Goal: Transaction & Acquisition: Download file/media

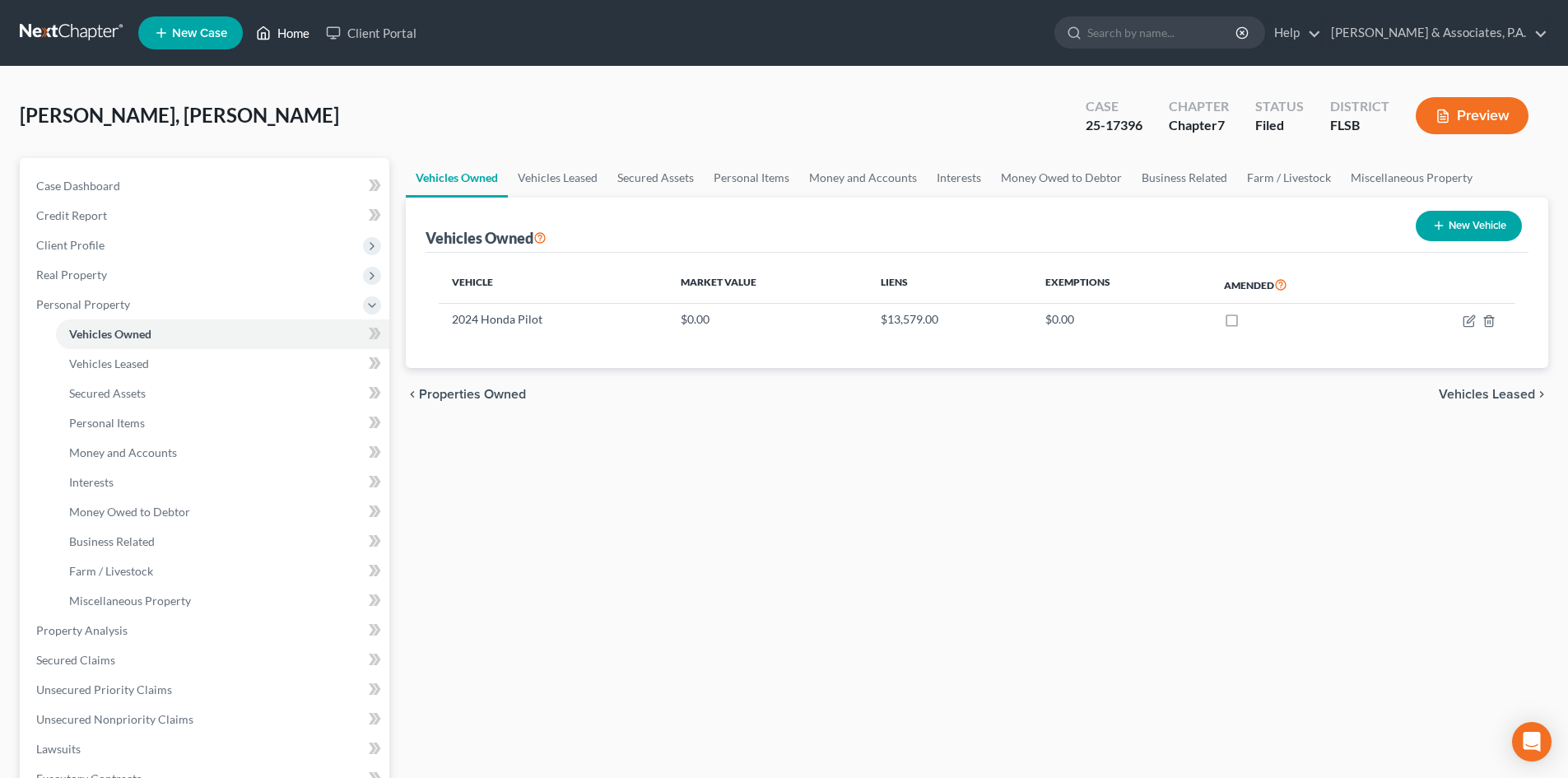
click at [307, 29] on link "Home" at bounding box center [282, 33] width 70 height 30
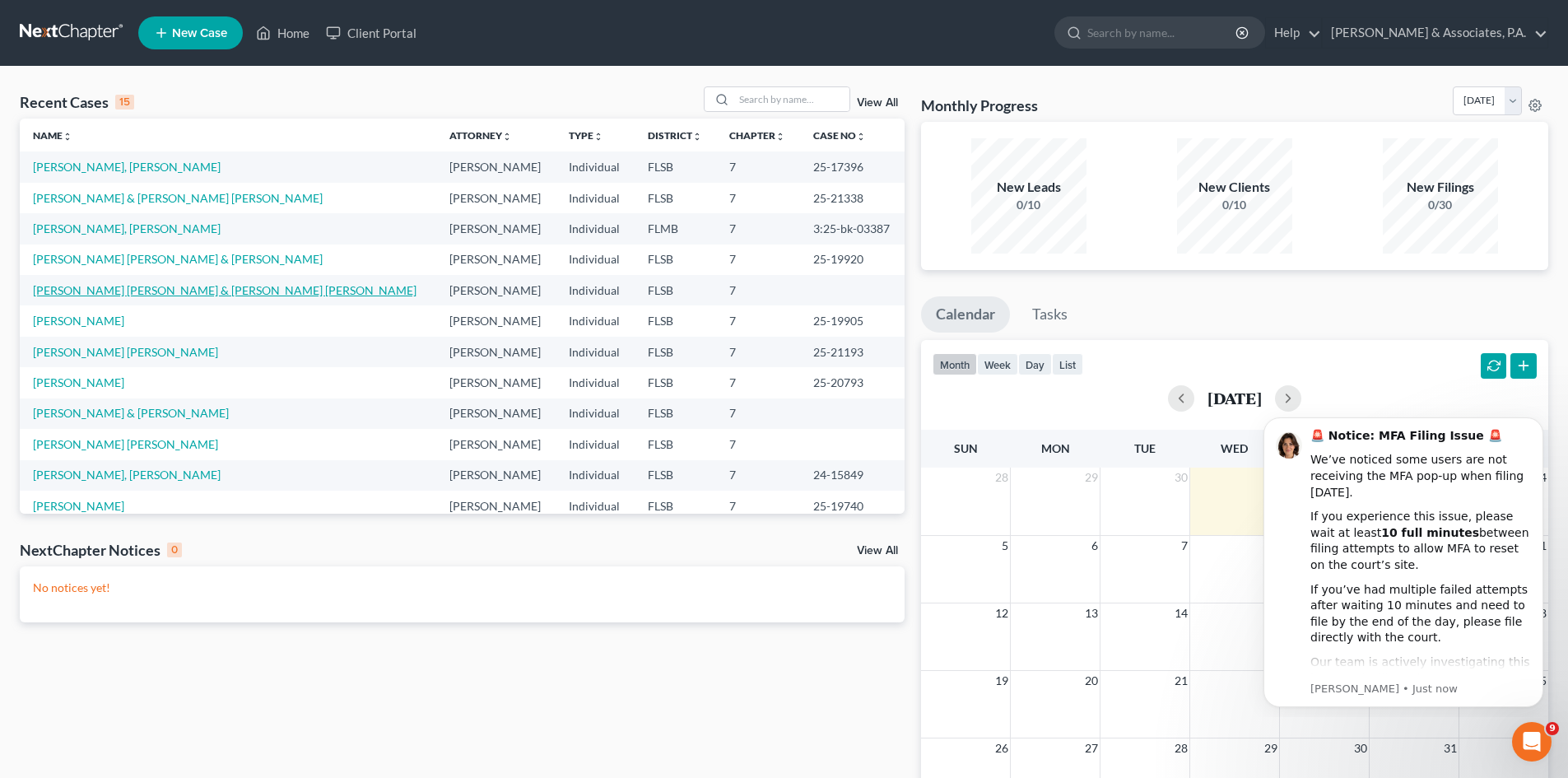
click at [84, 293] on link "[PERSON_NAME] [PERSON_NAME] & [PERSON_NAME] [PERSON_NAME]" at bounding box center [224, 290] width 384 height 14
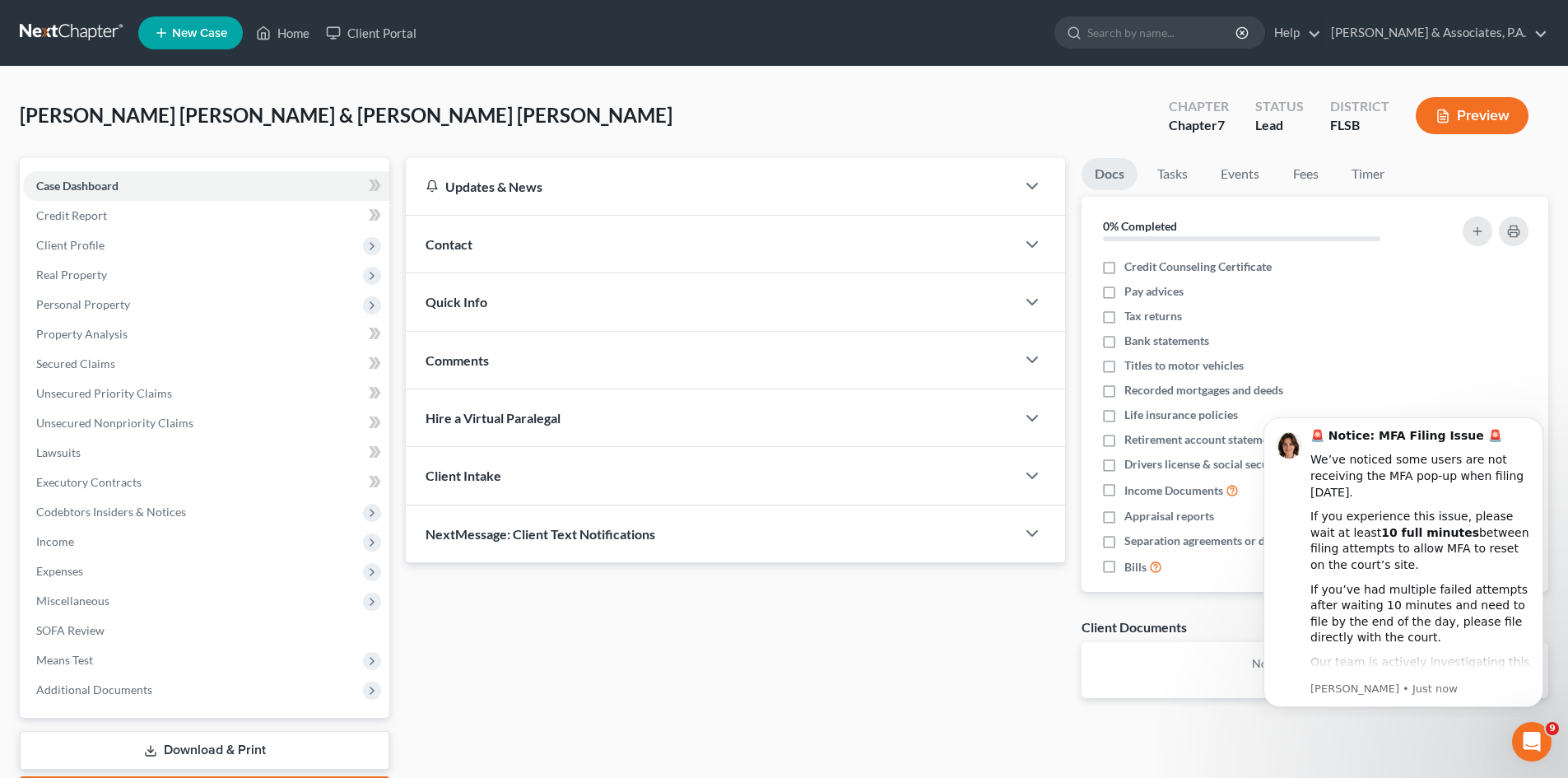
click at [534, 105] on div "[PERSON_NAME] [PERSON_NAME] & [PERSON_NAME] [PERSON_NAME] Upgraded Chapter Chap…" at bounding box center [784, 122] width 1529 height 71
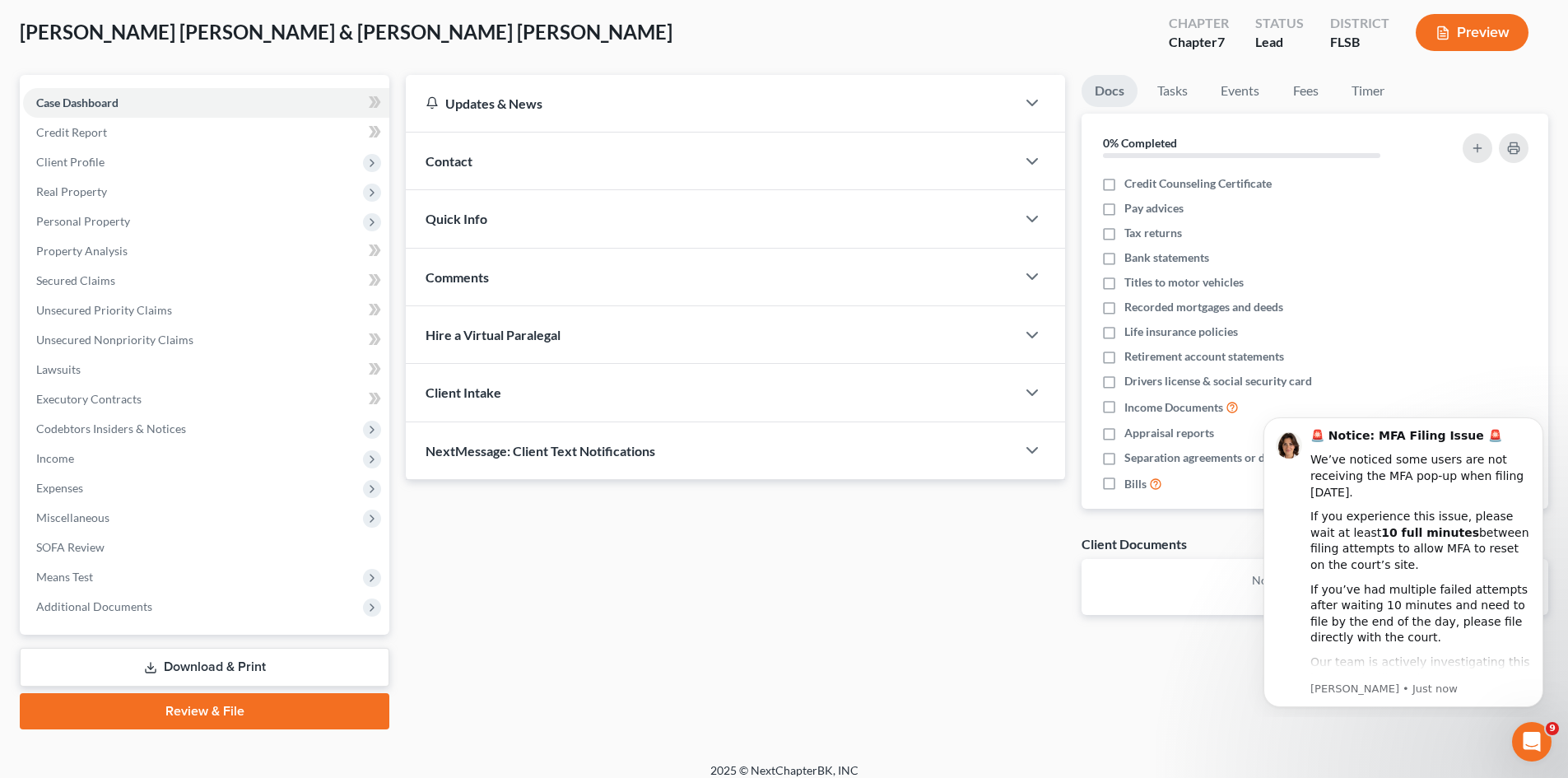
scroll to position [97, 0]
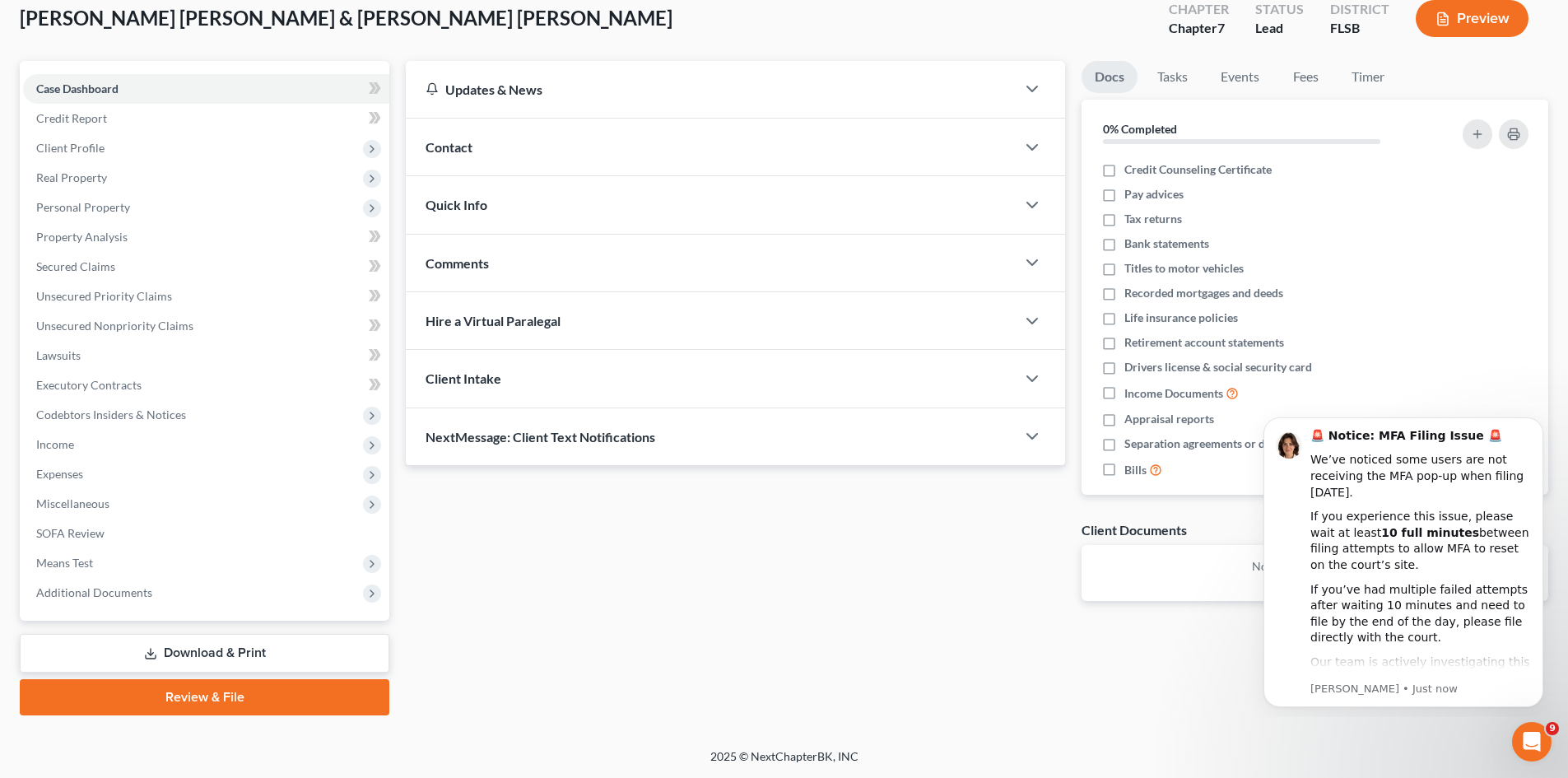
click at [814, 595] on div "Updates & News × District Notes Take a look at NextChapter's District Notes to …" at bounding box center [735, 344] width 676 height 566
click at [1535, 426] on icon "Dismiss notification" at bounding box center [1538, 422] width 9 height 9
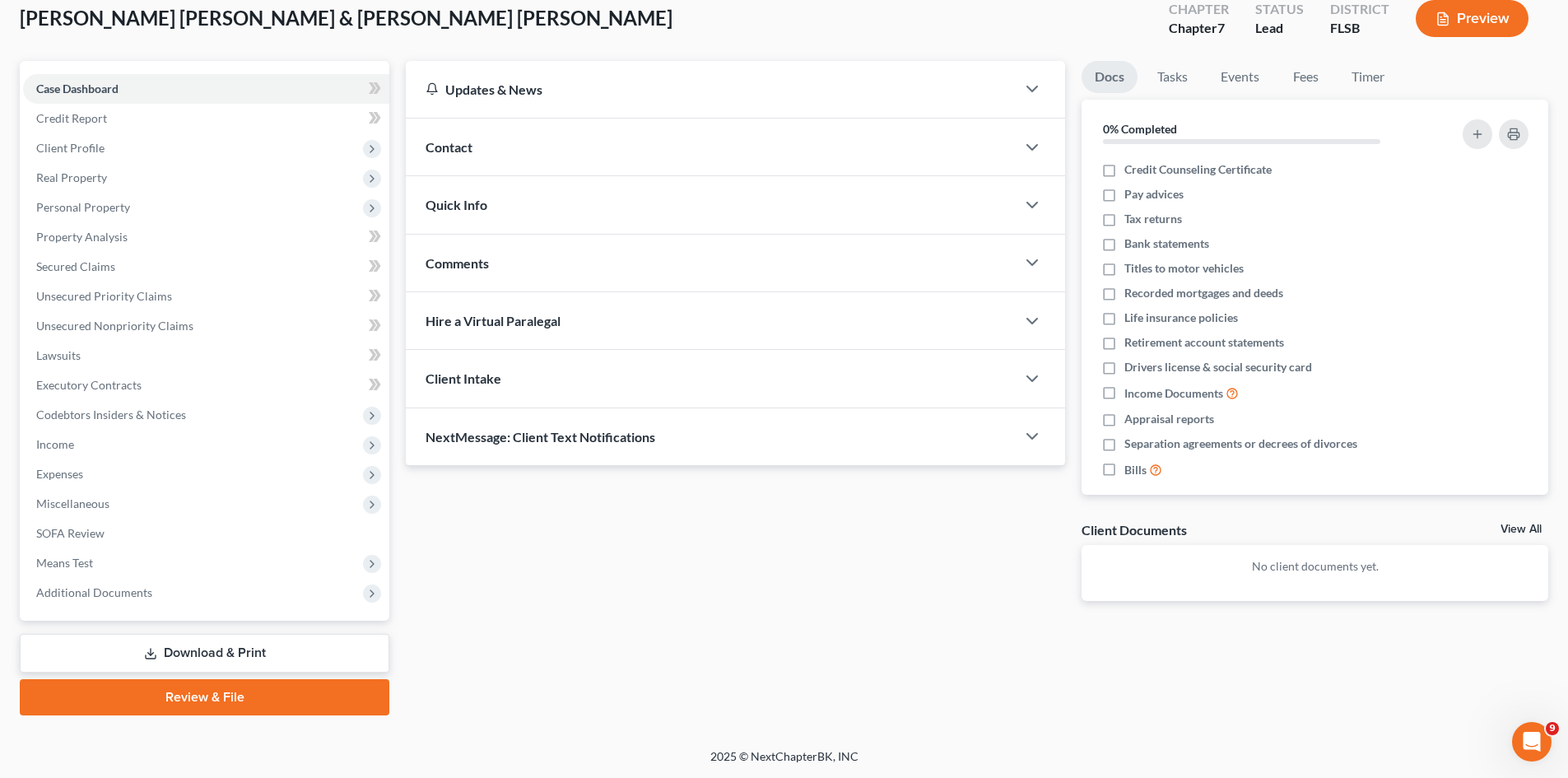
click at [203, 651] on link "Download & Print" at bounding box center [205, 654] width 370 height 39
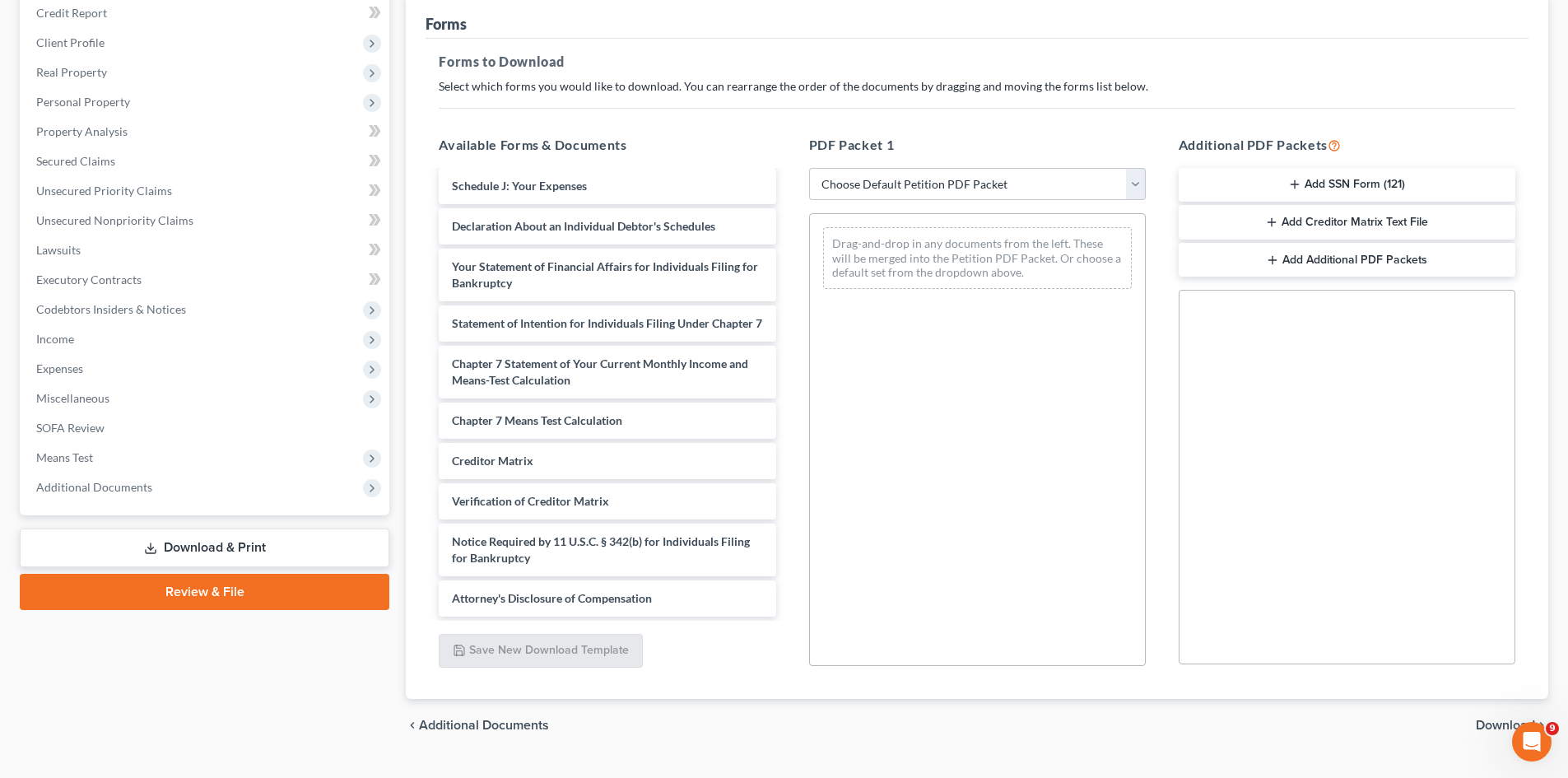
scroll to position [239, 0]
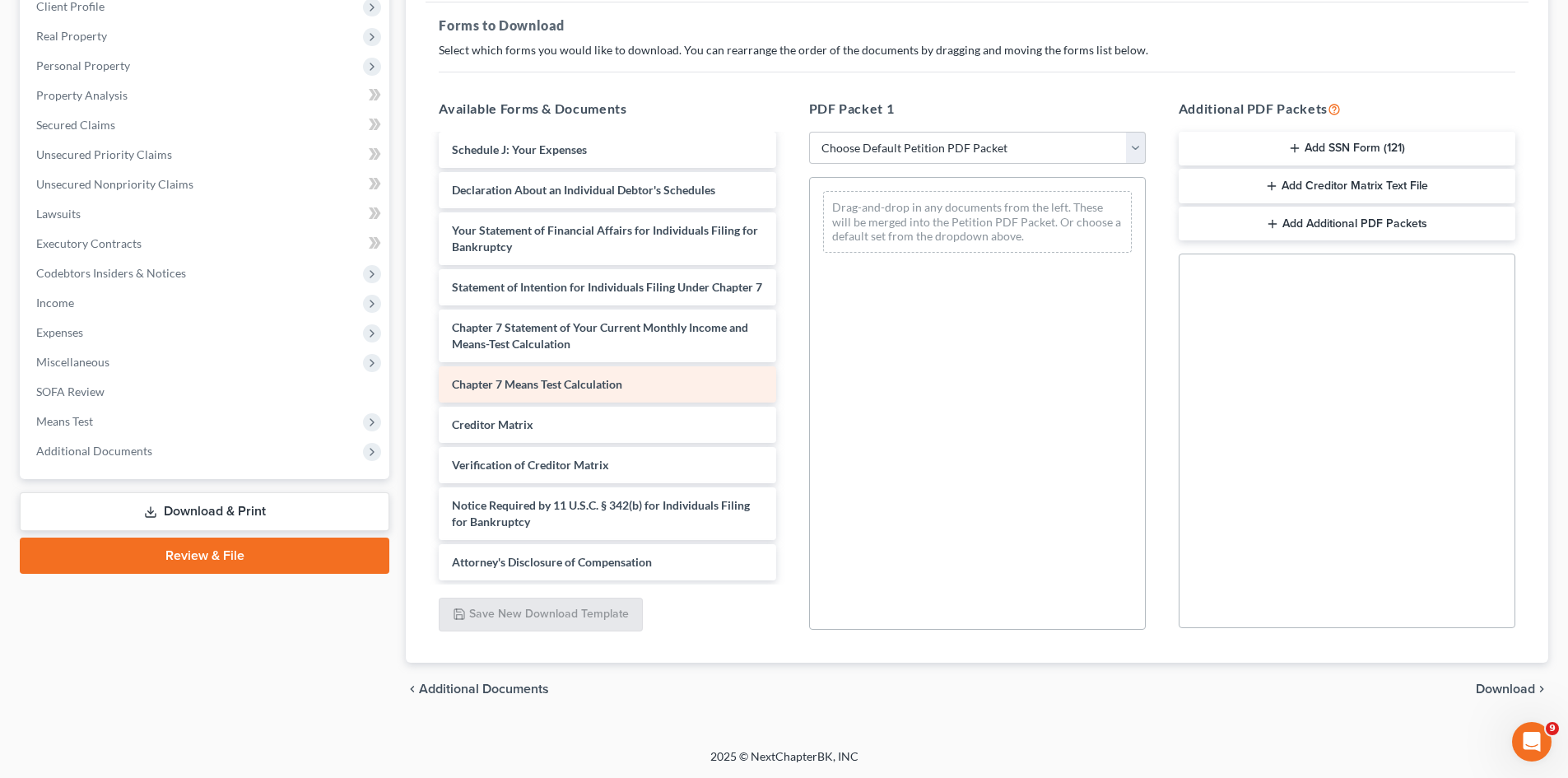
click at [552, 386] on span "Chapter 7 Means Test Calculation" at bounding box center [537, 384] width 170 height 14
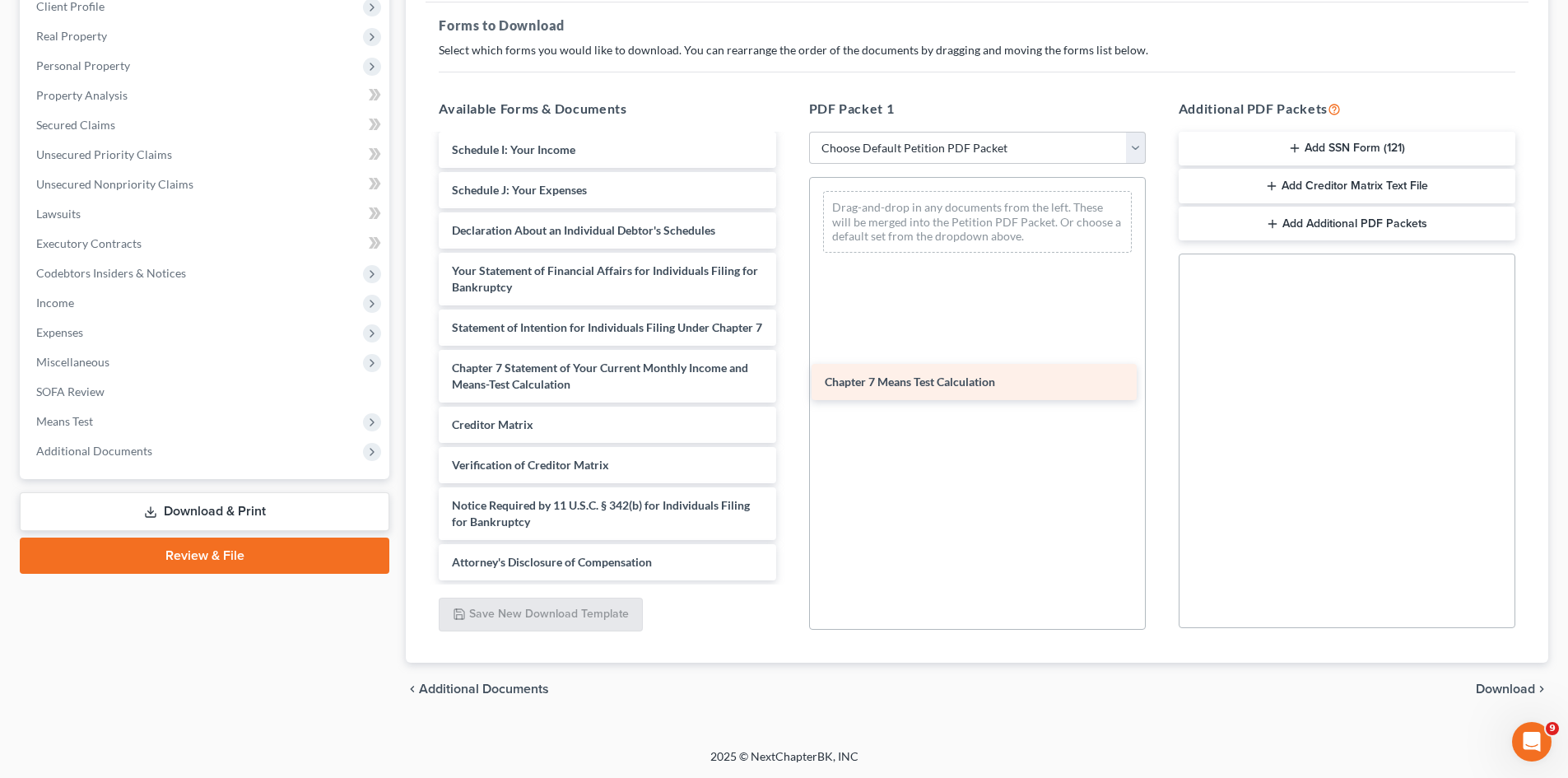
scroll to position [360, 0]
drag, startPoint x: 561, startPoint y: 388, endPoint x: 960, endPoint y: 386, distance: 399.0
click at [788, 386] on div "Chapter 7 Means Test Calculation Voluntary Petition for Individuals Filing for …" at bounding box center [606, 186] width 363 height 789
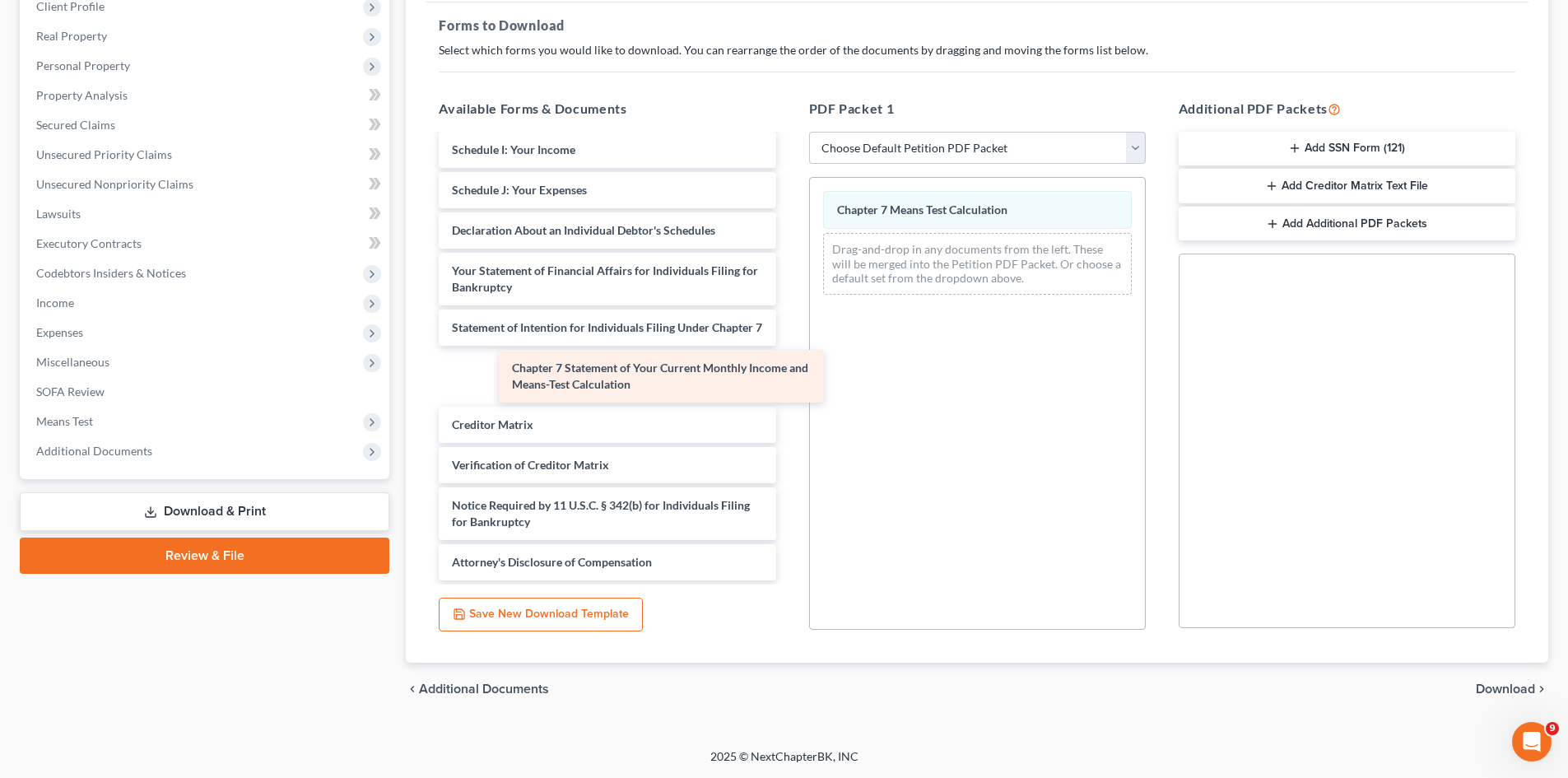
scroll to position [303, 0]
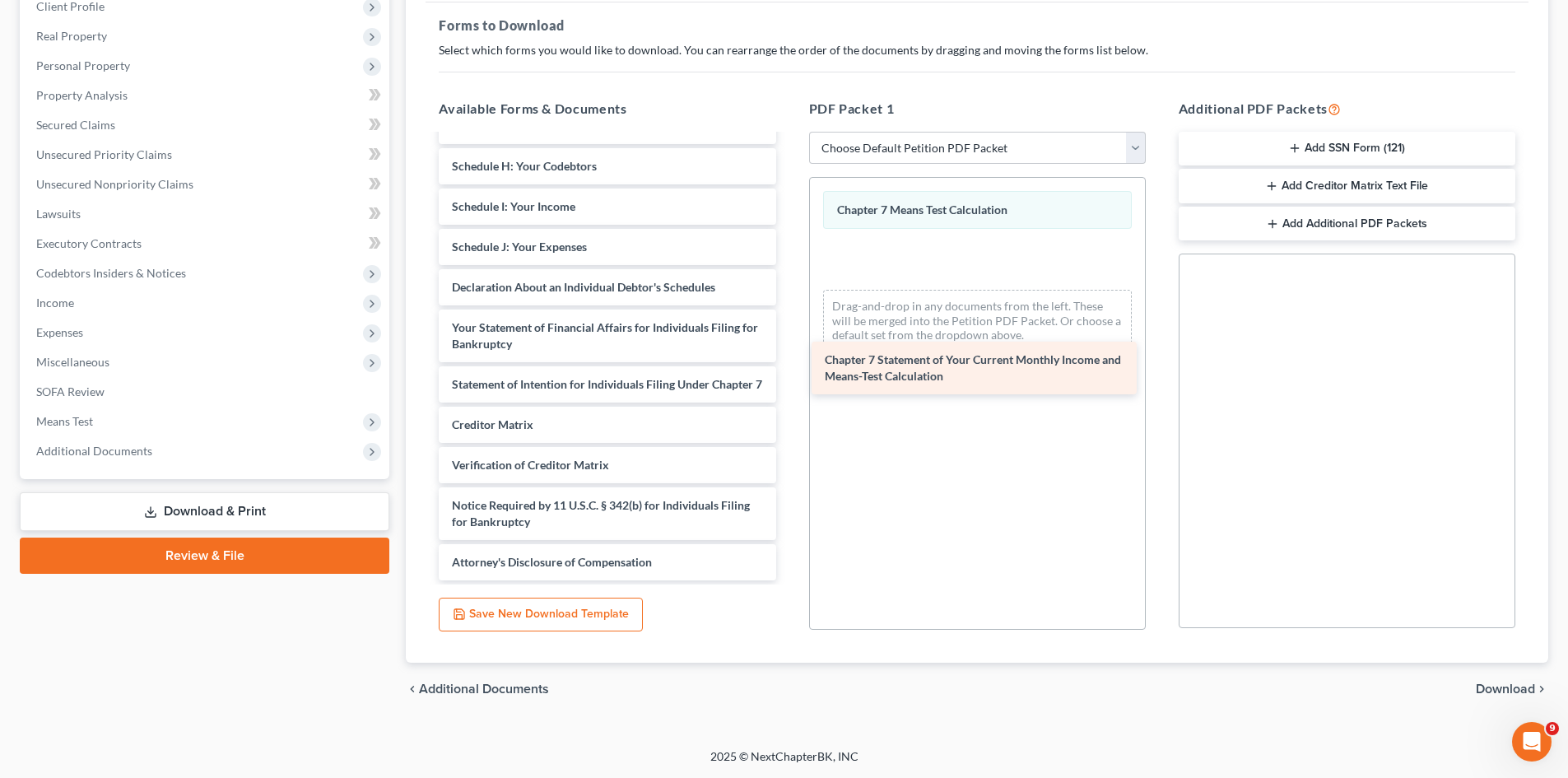
drag, startPoint x: 529, startPoint y: 376, endPoint x: 902, endPoint y: 368, distance: 373.1
click at [788, 368] on div "Chapter 7 Statement of Your Current Monthly Income and Means-Test Calculation V…" at bounding box center [606, 215] width 363 height 732
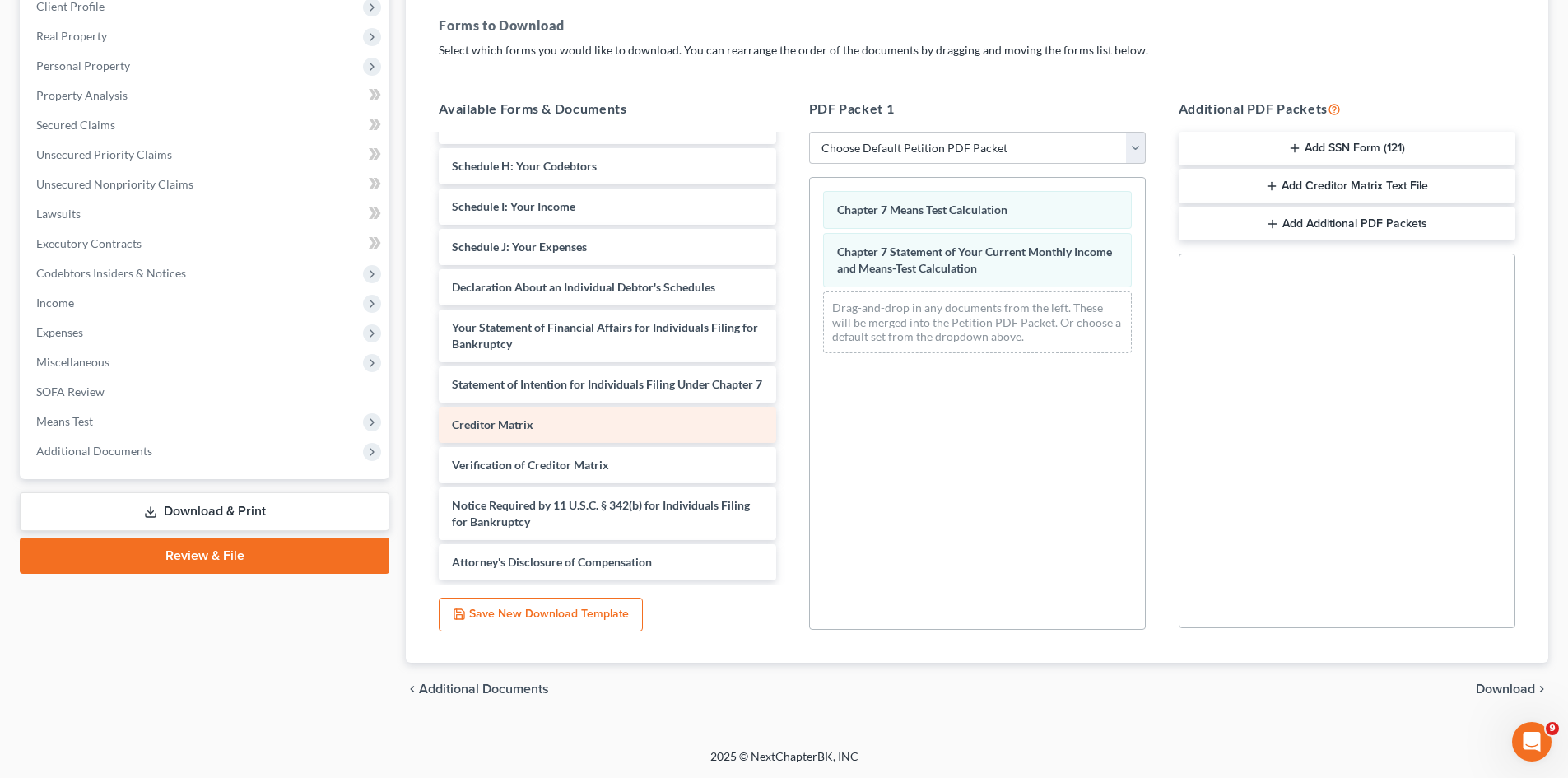
scroll to position [220, 0]
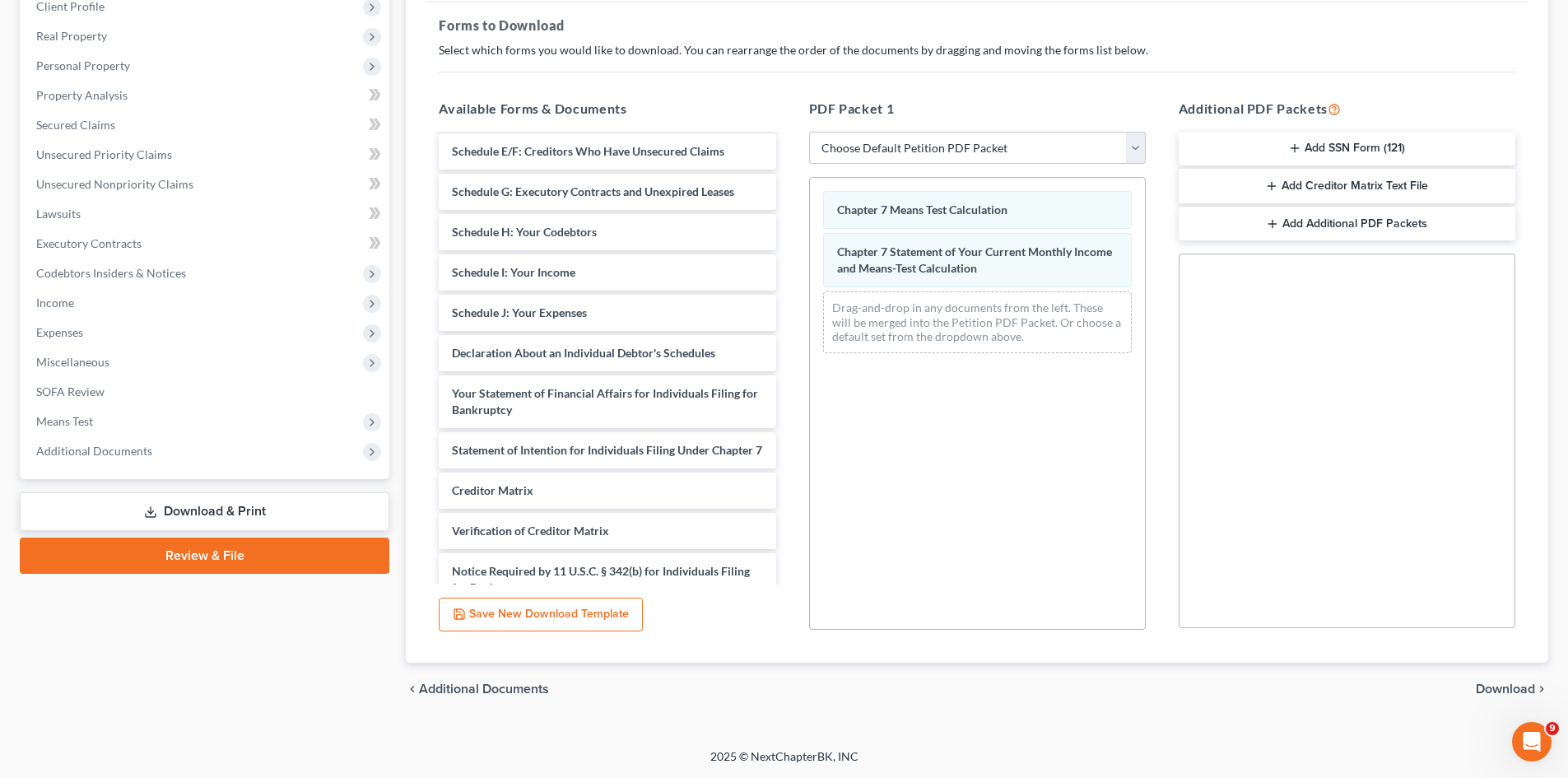
click at [1491, 686] on span "Download" at bounding box center [1506, 689] width 60 height 13
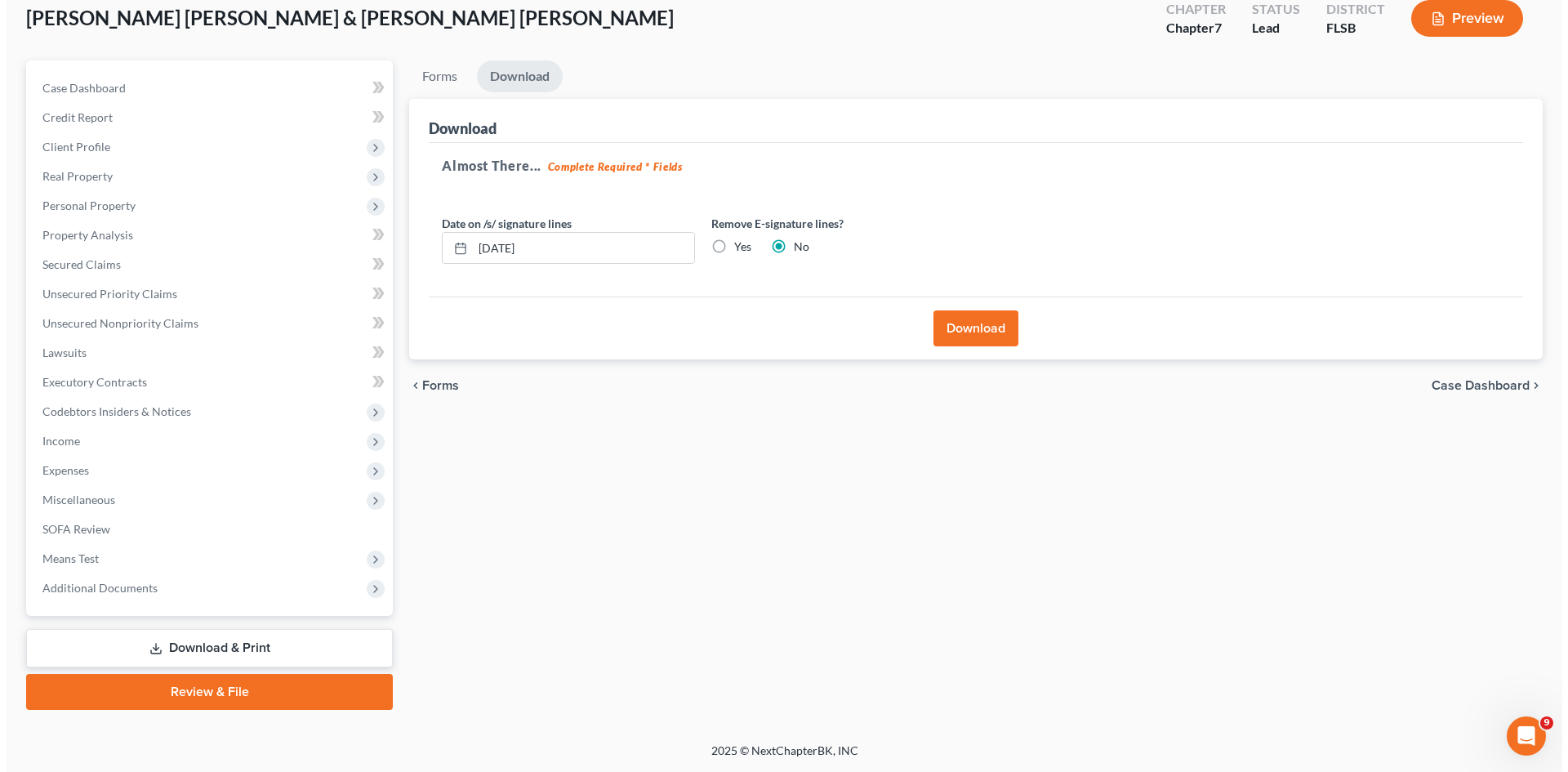
scroll to position [96, 0]
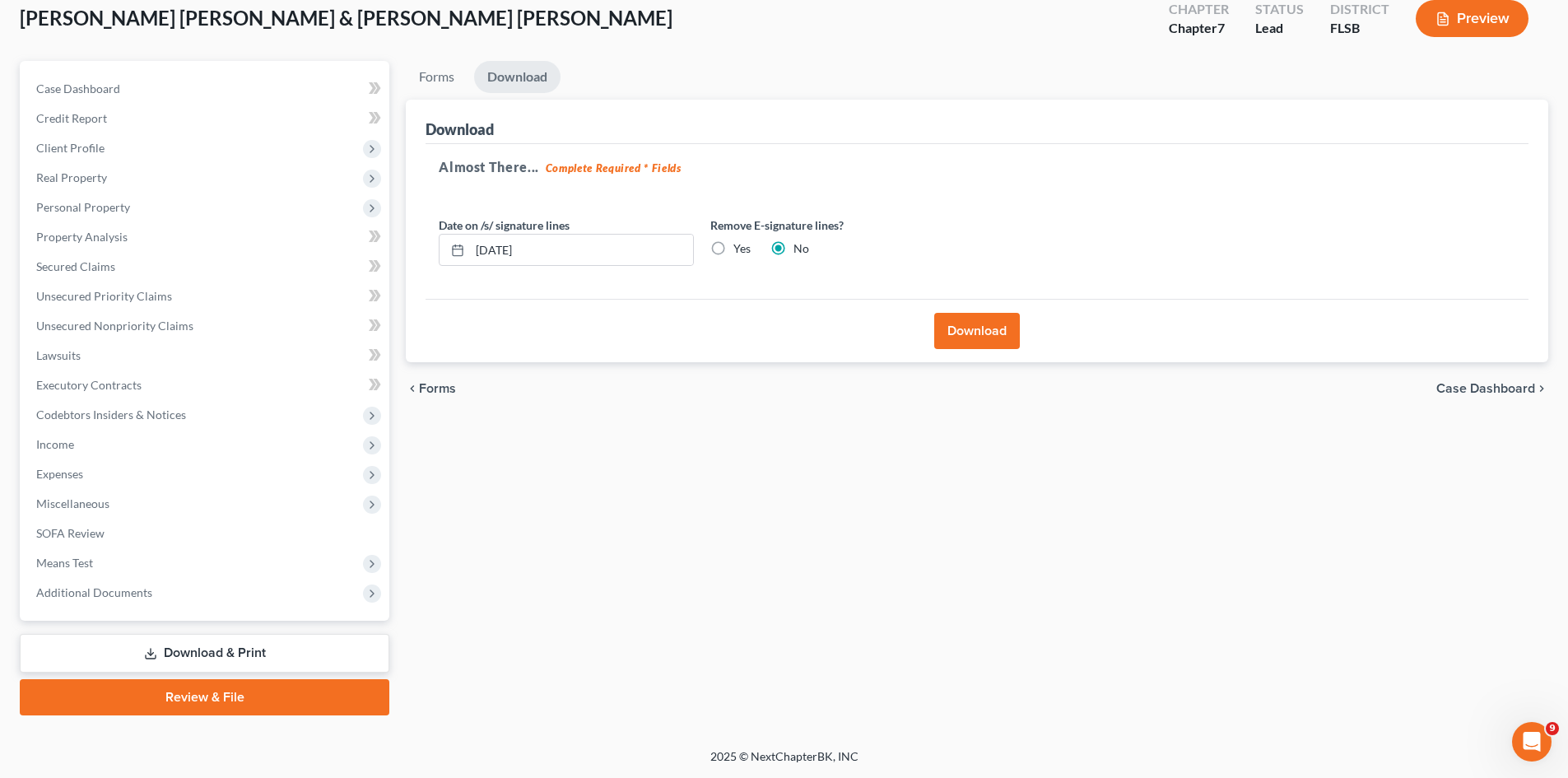
click at [982, 325] on button "Download" at bounding box center [977, 331] width 86 height 37
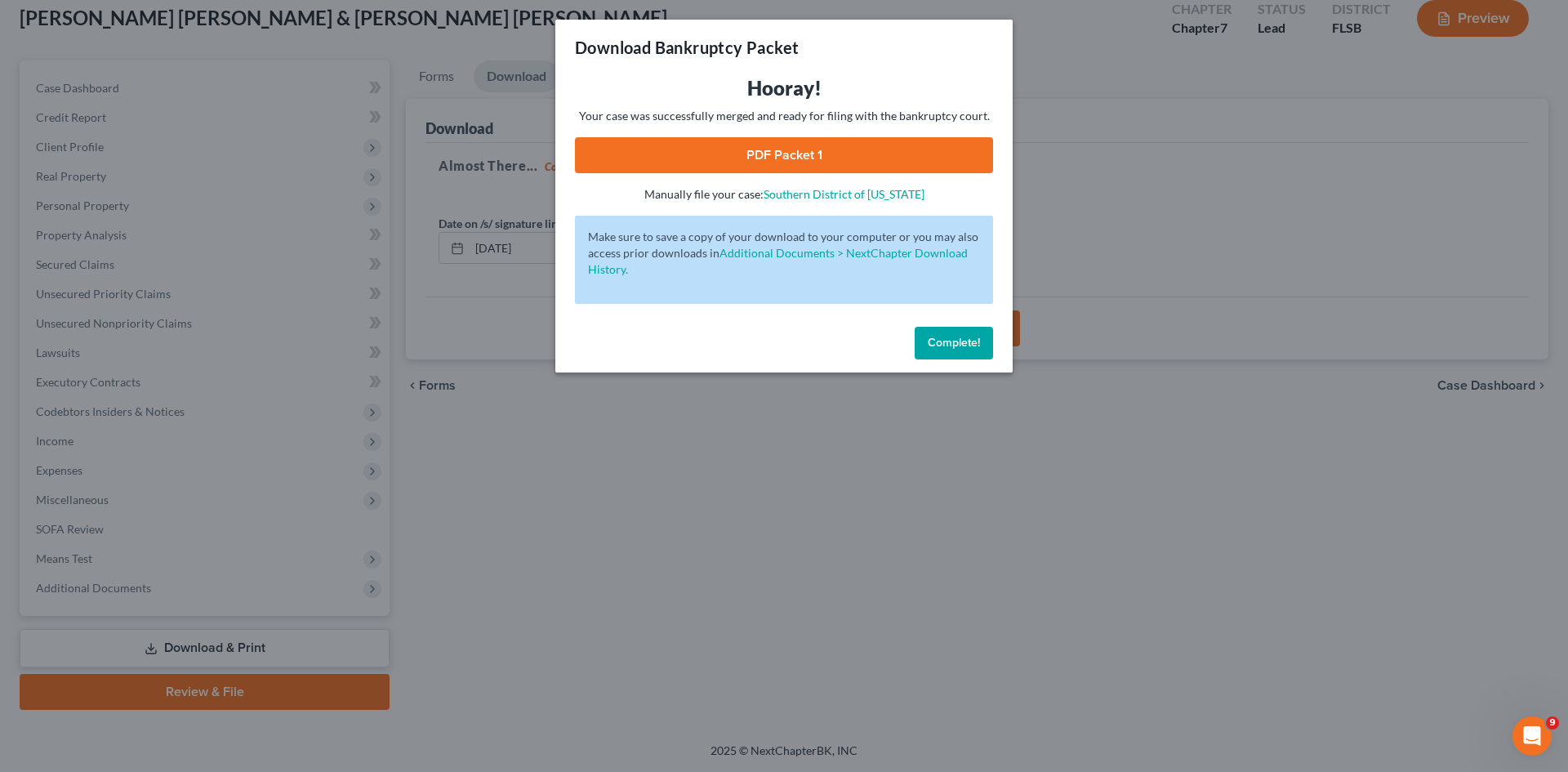
click at [771, 157] on link "PDF Packet 1" at bounding box center [784, 156] width 418 height 36
